Goal: Book appointment/travel/reservation

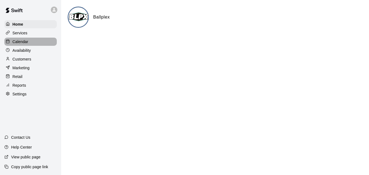
click at [30, 45] on div "Calendar" at bounding box center [30, 42] width 52 height 8
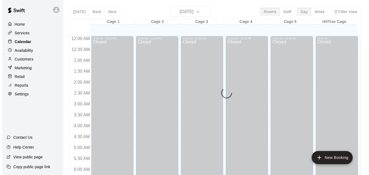
scroll to position [357, 0]
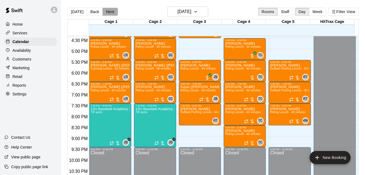
click at [108, 13] on button "Next" at bounding box center [109, 12] width 15 height 8
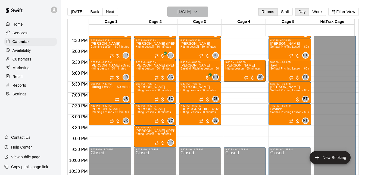
click at [190, 15] on h6 "[DATE]" at bounding box center [185, 12] width 14 height 8
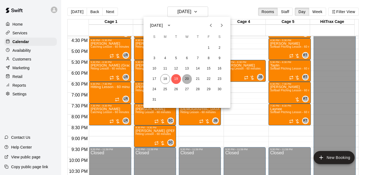
click at [186, 80] on button "20" at bounding box center [187, 79] width 10 height 10
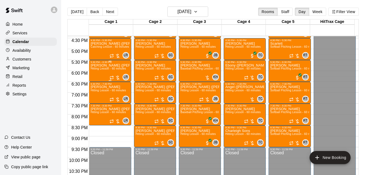
click at [108, 70] on span "Hitting Lesson - 60 minutes" at bounding box center [108, 68] width 35 height 3
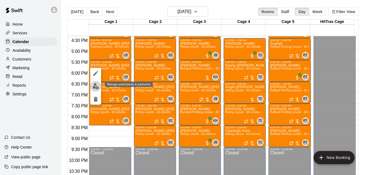
click at [96, 86] on img "edit" at bounding box center [96, 86] width 6 height 6
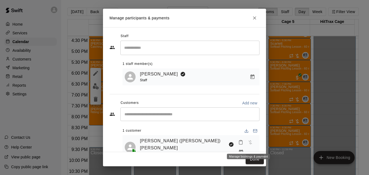
click at [243, 149] on icon "Manage bookings & payment" at bounding box center [241, 151] width 4 height 5
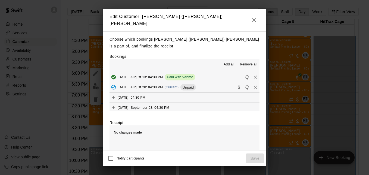
scroll to position [31, 0]
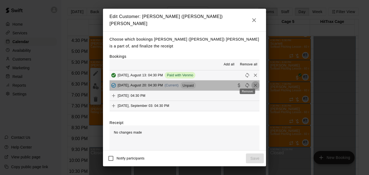
click at [254, 83] on icon "Remove" at bounding box center [255, 84] width 3 height 3
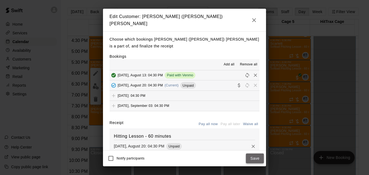
click at [260, 162] on button "Save" at bounding box center [255, 158] width 18 height 10
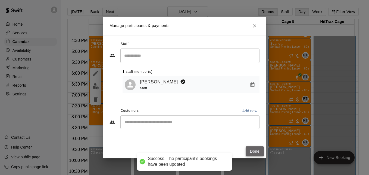
click at [255, 149] on button "Done" at bounding box center [255, 151] width 18 height 10
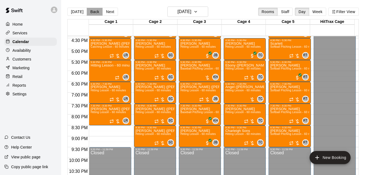
click at [95, 11] on button "Back" at bounding box center [95, 12] width 16 height 8
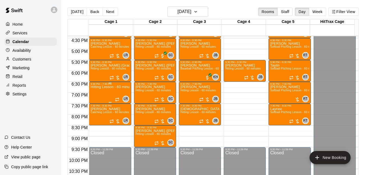
click at [104, 92] on div "Hitting Lesson - 60 minutes" at bounding box center [110, 172] width 39 height 175
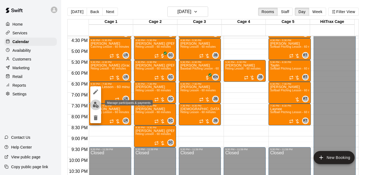
click at [95, 104] on img "edit" at bounding box center [96, 104] width 6 height 6
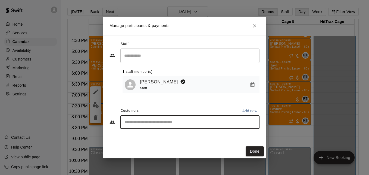
click at [140, 122] on input "Start typing to search customers..." at bounding box center [190, 121] width 134 height 5
type input "****"
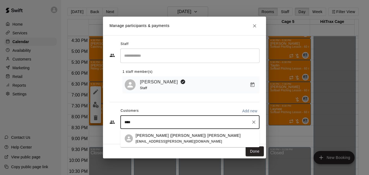
click at [177, 138] on p "[PERSON_NAME] ([PERSON_NAME]) [PERSON_NAME]" at bounding box center [188, 135] width 105 height 6
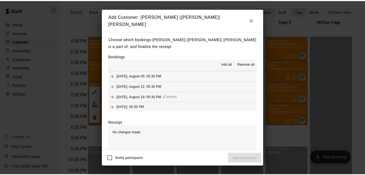
scroll to position [62, 0]
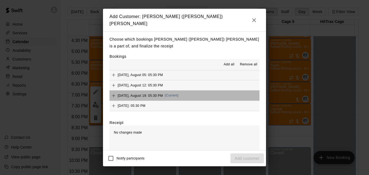
click at [213, 93] on button "[DATE], August 19: 05:30 PM (Current)" at bounding box center [185, 95] width 150 height 10
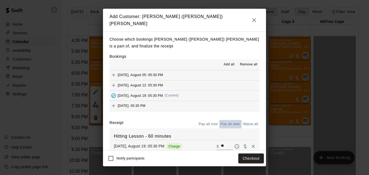
click at [229, 122] on button "Pay all later" at bounding box center [230, 124] width 23 height 8
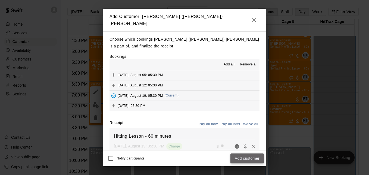
click at [250, 157] on button "Add customer" at bounding box center [247, 158] width 33 height 10
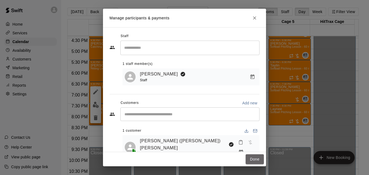
click at [250, 157] on button "Done" at bounding box center [255, 159] width 18 height 10
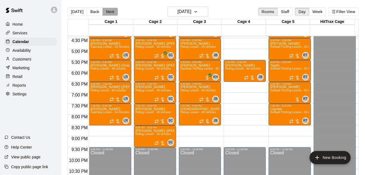
click at [110, 12] on button "Next" at bounding box center [109, 12] width 15 height 8
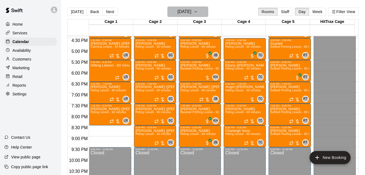
click at [198, 11] on icon "button" at bounding box center [196, 11] width 4 height 7
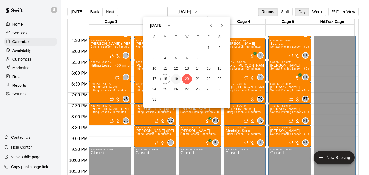
click at [175, 77] on button "19" at bounding box center [176, 79] width 10 height 10
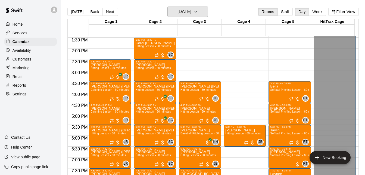
scroll to position [292, 0]
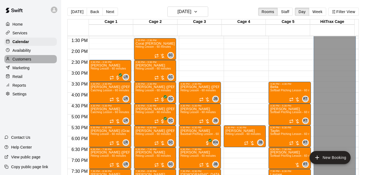
click at [41, 61] on div "Customers" at bounding box center [30, 59] width 52 height 8
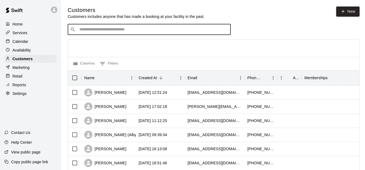
click at [99, 32] on input "Search customers by name or email" at bounding box center [153, 29] width 151 height 5
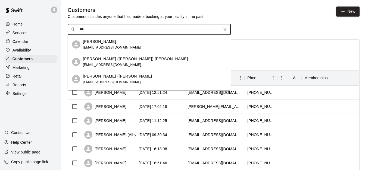
type input "****"
click at [124, 64] on div "[PERSON_NAME] ([PERSON_NAME]) [PERSON_NAME] [EMAIL_ADDRESS][DOMAIN_NAME]" at bounding box center [155, 62] width 144 height 12
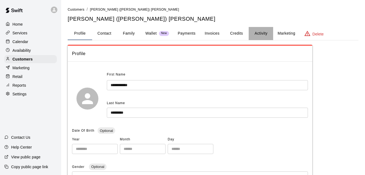
click at [258, 34] on button "Activity" at bounding box center [261, 33] width 24 height 13
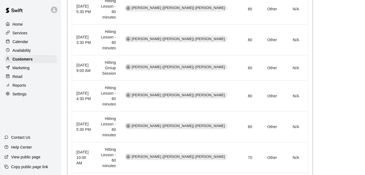
scroll to position [11, 0]
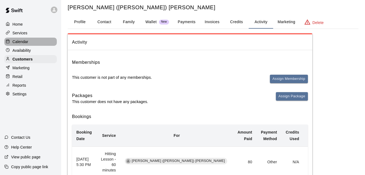
click at [33, 42] on div "Calendar" at bounding box center [30, 42] width 52 height 8
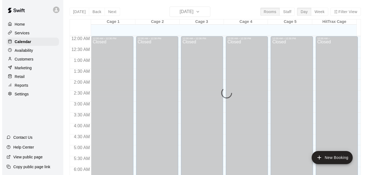
scroll to position [358, 0]
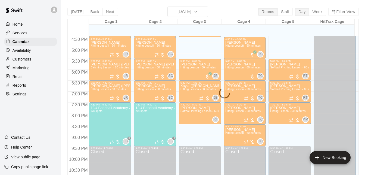
click at [192, 13] on div "[DATE] Back [DATE][DATE] Rooms Staff Day Week Filter View Cage 1 18 Mon Cage 2 …" at bounding box center [212, 94] width 291 height 175
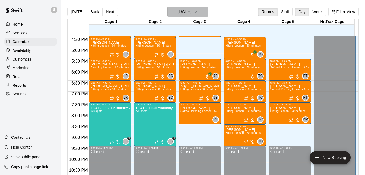
click at [186, 11] on h6 "[DATE]" at bounding box center [185, 12] width 14 height 8
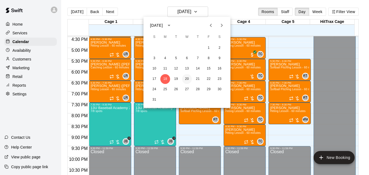
click at [187, 78] on button "20" at bounding box center [187, 79] width 10 height 10
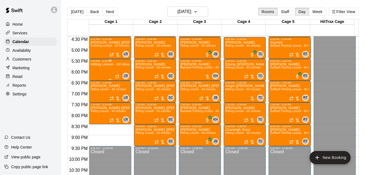
click at [101, 67] on div "Hitting Lesson - 60 minutes" at bounding box center [110, 149] width 39 height 175
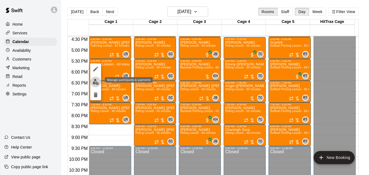
click at [93, 82] on img "edit" at bounding box center [96, 82] width 6 height 6
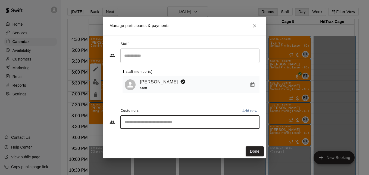
click at [130, 125] on input "Start typing to search customers..." at bounding box center [190, 121] width 134 height 5
type input "****"
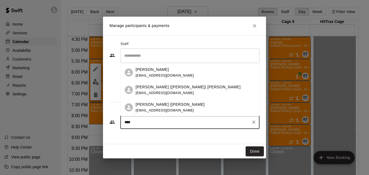
click at [186, 93] on div "[PERSON_NAME] ([PERSON_NAME]) [PERSON_NAME] [EMAIL_ADDRESS][DOMAIN_NAME]" at bounding box center [196, 90] width 120 height 12
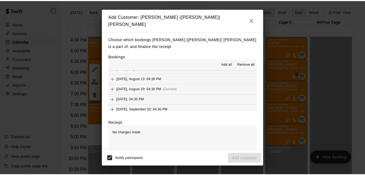
scroll to position [31, 0]
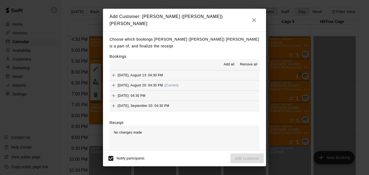
click at [206, 87] on button "[DATE], August 20: 04:30 PM (Current)" at bounding box center [185, 85] width 150 height 10
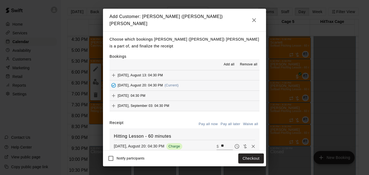
click at [228, 120] on button "Pay all later" at bounding box center [230, 124] width 23 height 8
click at [241, 160] on button "Add customer" at bounding box center [247, 158] width 33 height 10
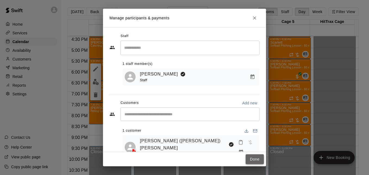
click at [254, 161] on button "Done" at bounding box center [255, 159] width 18 height 10
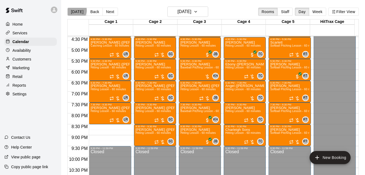
click at [74, 10] on button "[DATE]" at bounding box center [77, 12] width 20 height 8
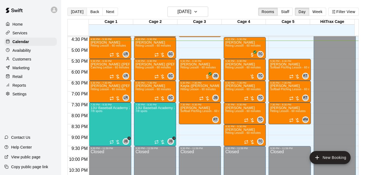
click at [74, 10] on button "[DATE]" at bounding box center [77, 12] width 20 height 8
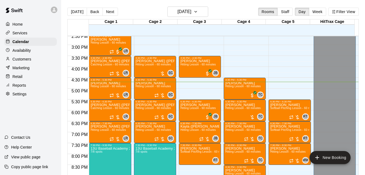
scroll to position [315, 0]
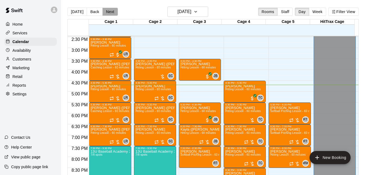
click at [112, 13] on button "Next" at bounding box center [109, 12] width 15 height 8
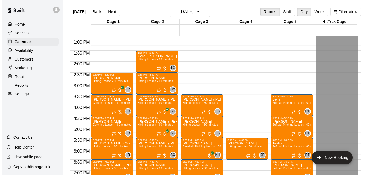
scroll to position [271, 0]
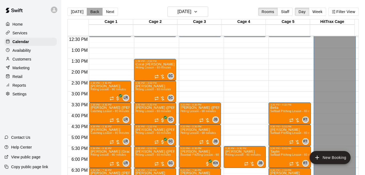
click at [92, 13] on button "Back" at bounding box center [95, 12] width 16 height 8
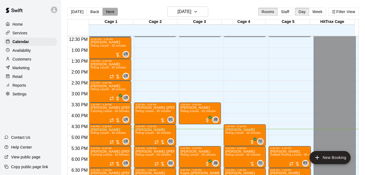
click at [114, 12] on button "Next" at bounding box center [109, 12] width 15 height 8
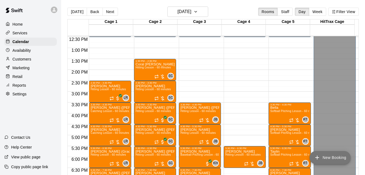
click at [327, 158] on button "New Booking" at bounding box center [330, 157] width 41 height 13
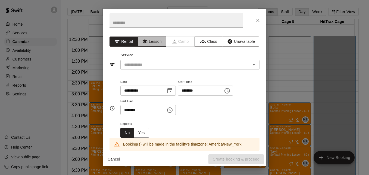
click at [148, 42] on button "Lesson" at bounding box center [152, 41] width 29 height 10
click at [225, 68] on div "​" at bounding box center [189, 65] width 139 height 10
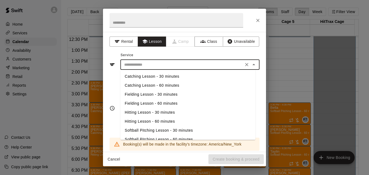
click at [161, 85] on li "Catching Lesson - 60 minutes" at bounding box center [187, 85] width 135 height 9
type input "**********"
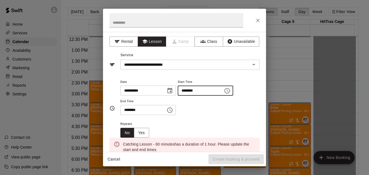
click at [190, 91] on input "********" at bounding box center [199, 90] width 42 height 10
type input "********"
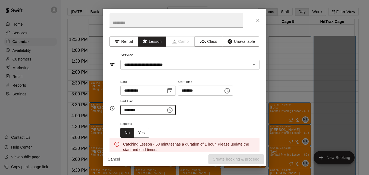
click at [126, 111] on input "********" at bounding box center [141, 110] width 42 height 10
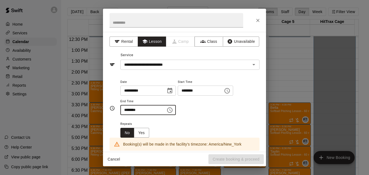
type input "********"
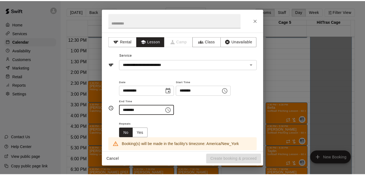
scroll to position [104, 0]
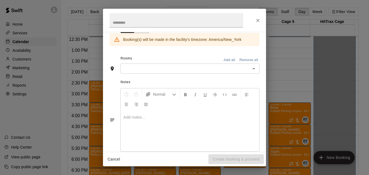
click at [133, 69] on input "text" at bounding box center [185, 68] width 127 height 7
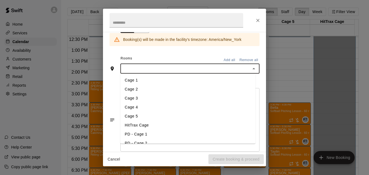
click at [137, 79] on li "Cage 1" at bounding box center [187, 80] width 135 height 9
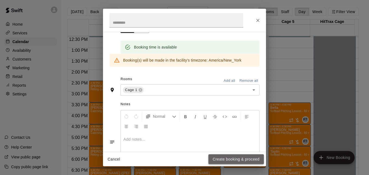
click at [221, 161] on button "Create booking & proceed" at bounding box center [236, 159] width 55 height 10
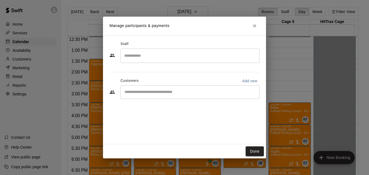
click at [148, 59] on input "Search staff" at bounding box center [190, 56] width 134 height 10
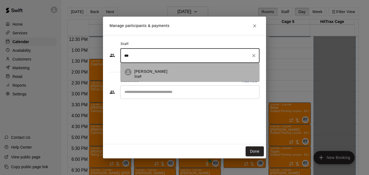
click at [158, 68] on li "[PERSON_NAME] Staff" at bounding box center [189, 72] width 139 height 18
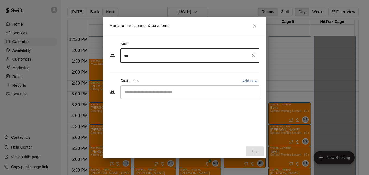
type input "***"
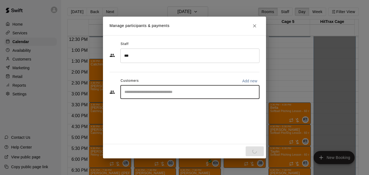
click at [157, 93] on input "Start typing to search customers..." at bounding box center [190, 91] width 134 height 5
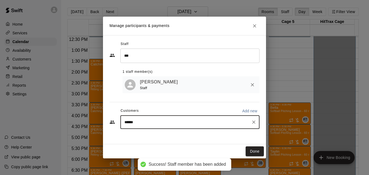
type input "*******"
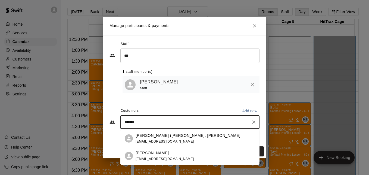
click at [159, 155] on p "[PERSON_NAME]" at bounding box center [152, 153] width 33 height 6
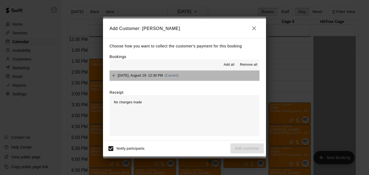
click at [194, 76] on button "[DATE], August 19: 12:30 PM (Current)" at bounding box center [185, 75] width 150 height 10
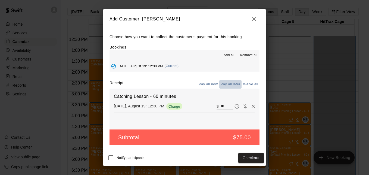
click at [232, 83] on button "Pay all later" at bounding box center [230, 84] width 23 height 8
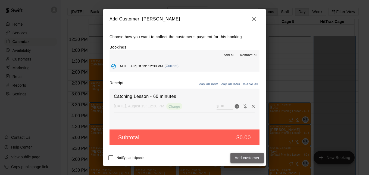
click at [244, 159] on button "Add customer" at bounding box center [247, 158] width 33 height 10
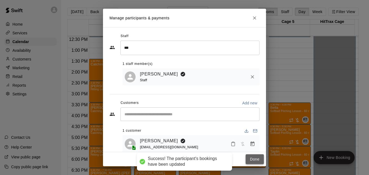
click at [254, 160] on button "Done" at bounding box center [255, 159] width 18 height 10
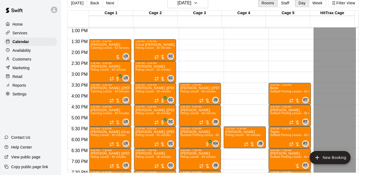
scroll to position [271, 0]
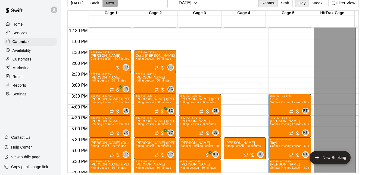
click at [109, 2] on button "Next" at bounding box center [109, 3] width 15 height 8
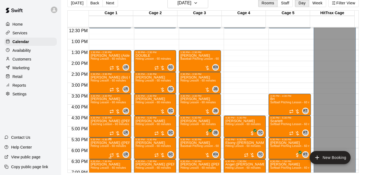
click at [110, 147] on span "Hitting Lesson - 60 minutes" at bounding box center [108, 145] width 35 height 3
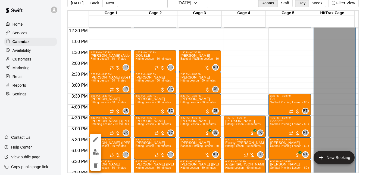
click at [356, 169] on div at bounding box center [184, 87] width 369 height 175
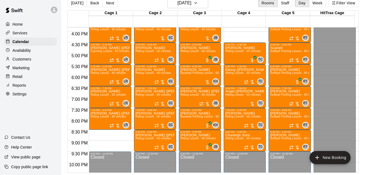
scroll to position [347, 0]
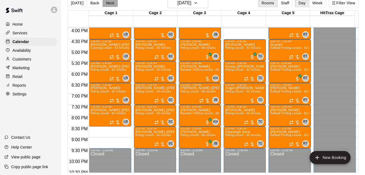
click at [102, 4] on button "Next" at bounding box center [109, 3] width 15 height 8
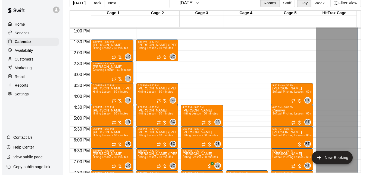
scroll to position [271, 0]
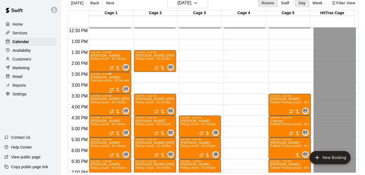
click at [108, 77] on p "[PERSON_NAME]" at bounding box center [110, 77] width 39 height 0
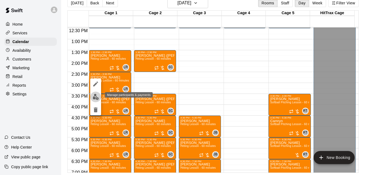
click at [95, 95] on img "edit" at bounding box center [96, 97] width 6 height 6
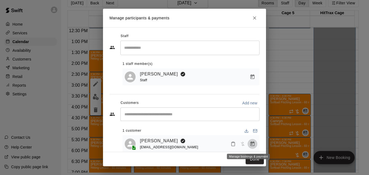
click at [251, 145] on icon "Manage bookings & payment" at bounding box center [253, 143] width 4 height 5
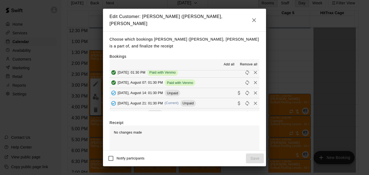
scroll to position [54, 0]
click at [253, 100] on icon "Remove" at bounding box center [255, 102] width 5 height 5
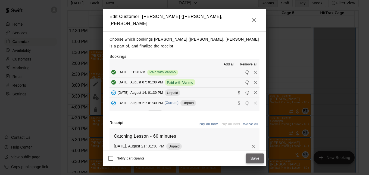
click at [251, 157] on button "Save" at bounding box center [255, 158] width 18 height 10
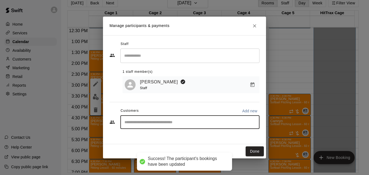
click at [195, 124] on input "Start typing to search customers..." at bounding box center [190, 121] width 134 height 5
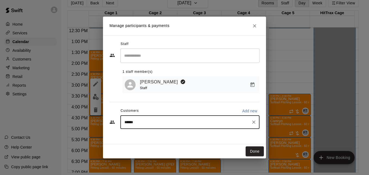
type input "*******"
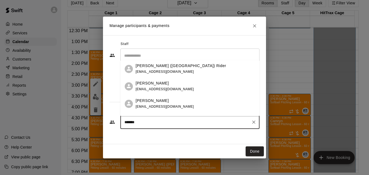
click at [182, 69] on div "[PERSON_NAME] (Madison) Rider [EMAIL_ADDRESS][DOMAIN_NAME]" at bounding box center [196, 69] width 120 height 12
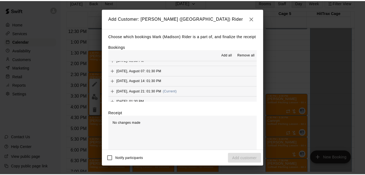
scroll to position [62, 0]
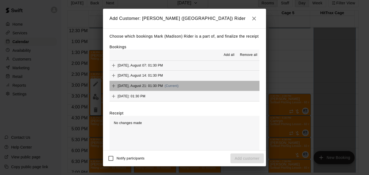
click at [206, 91] on button "[DATE], August 21: 01:30 PM (Current)" at bounding box center [185, 86] width 150 height 10
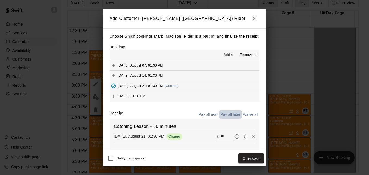
click at [224, 119] on button "Pay all later" at bounding box center [230, 114] width 23 height 8
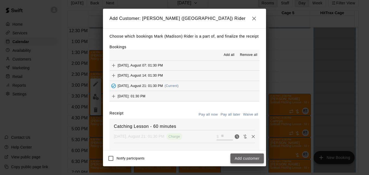
click at [247, 158] on button "Add customer" at bounding box center [247, 158] width 33 height 10
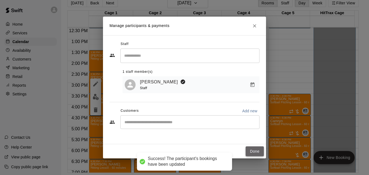
click at [262, 148] on button "Done" at bounding box center [255, 151] width 18 height 10
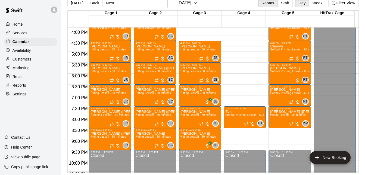
scroll to position [347, 0]
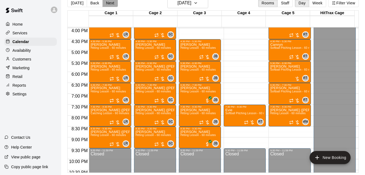
click at [108, 4] on button "Next" at bounding box center [109, 3] width 15 height 8
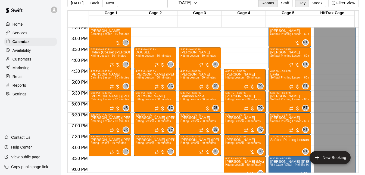
scroll to position [307, 0]
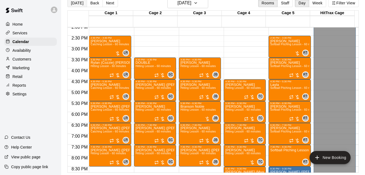
click at [78, 5] on button "[DATE]" at bounding box center [77, 3] width 20 height 8
